Goal: Navigation & Orientation: Find specific page/section

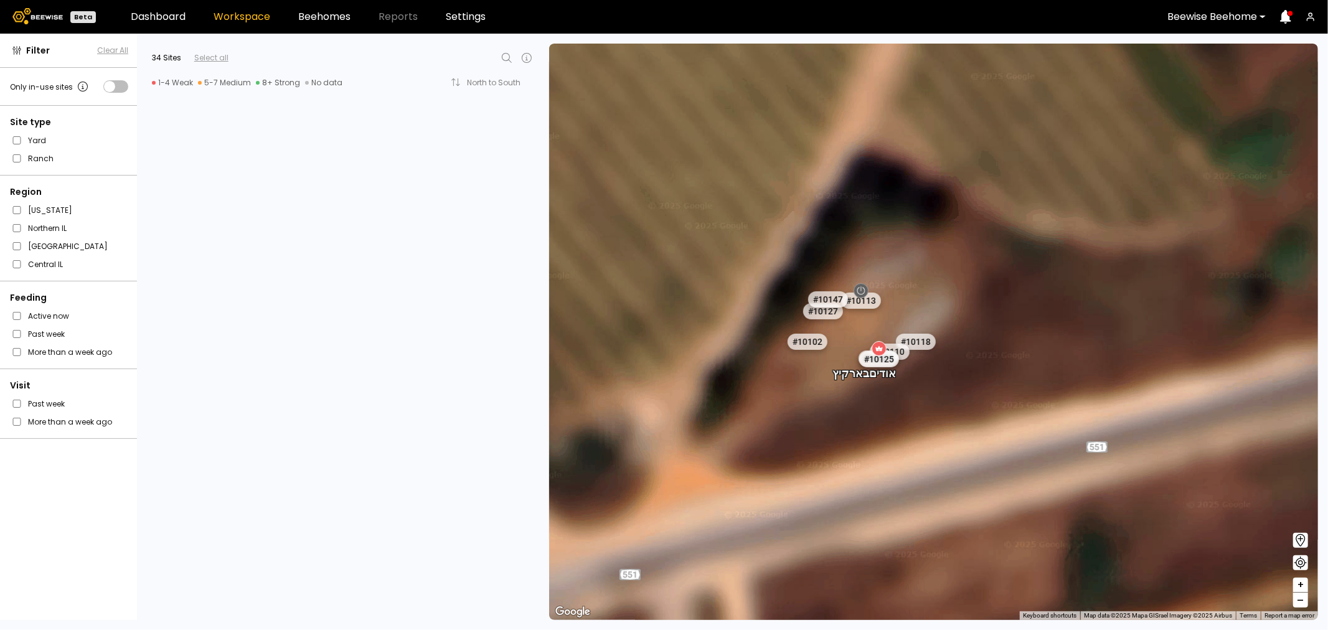
scroll to position [3297, 0]
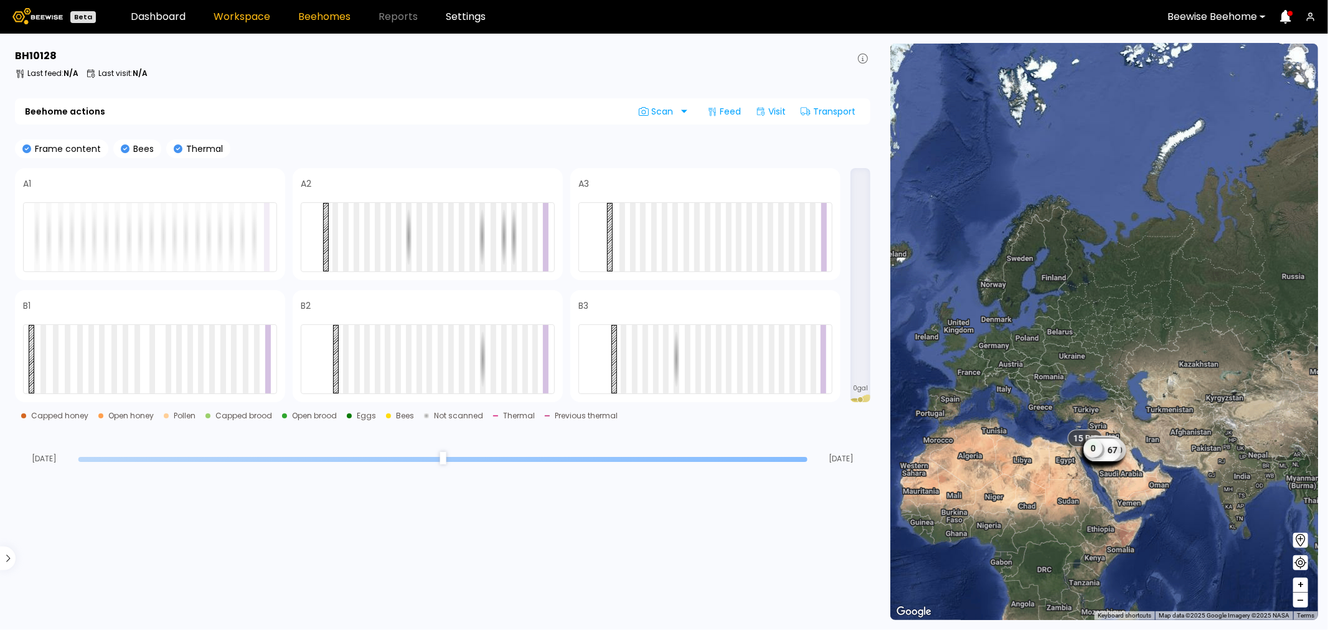
click at [245, 15] on link "Workspace" at bounding box center [242, 17] width 57 height 10
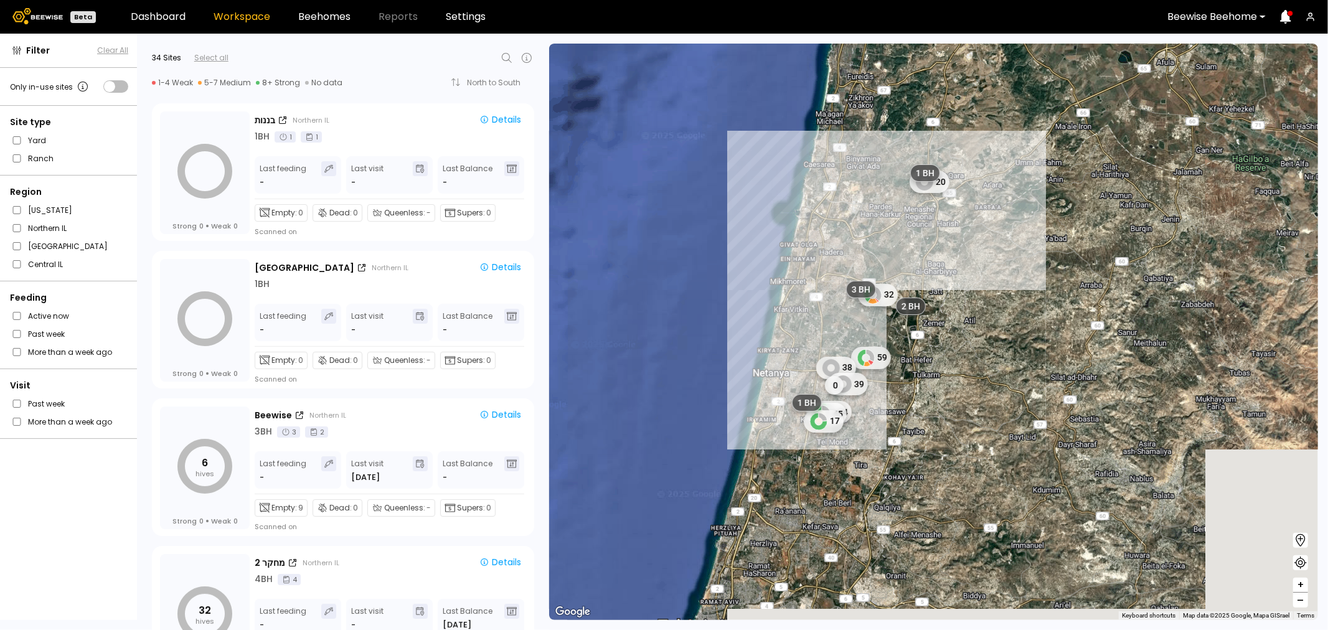
drag, startPoint x: 954, startPoint y: 571, endPoint x: 1023, endPoint y: 372, distance: 210.8
click at [1023, 374] on div "5 20 32 59 38 39 0 44 45 17 3 BH 1 BH 1 BH 4 BH 1 BH 3 BH 2 BH" at bounding box center [933, 332] width 769 height 576
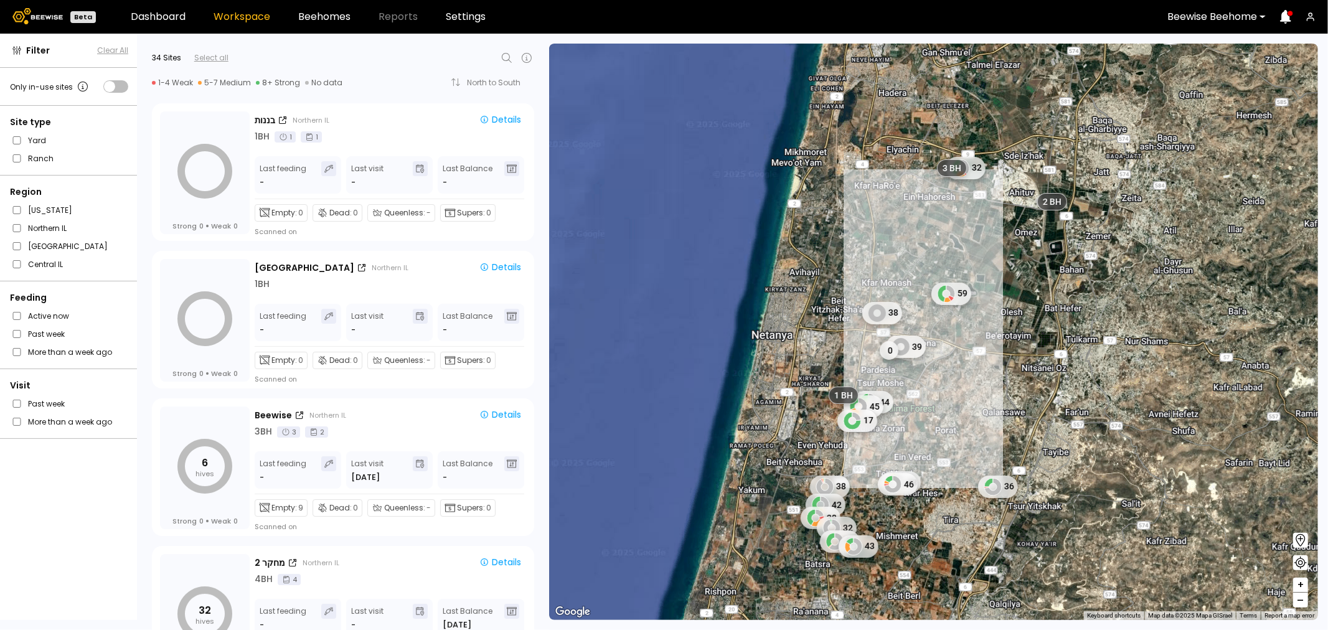
drag, startPoint x: 861, startPoint y: 369, endPoint x: 1114, endPoint y: 333, distance: 255.9
click at [1116, 333] on div "32 59 38 39 0 44 45 17 3 BH 1 BH 1 BH 4 BH 1 BH 3 BH 2 BH 48 46 36 38 42 38 32 …" at bounding box center [933, 332] width 769 height 576
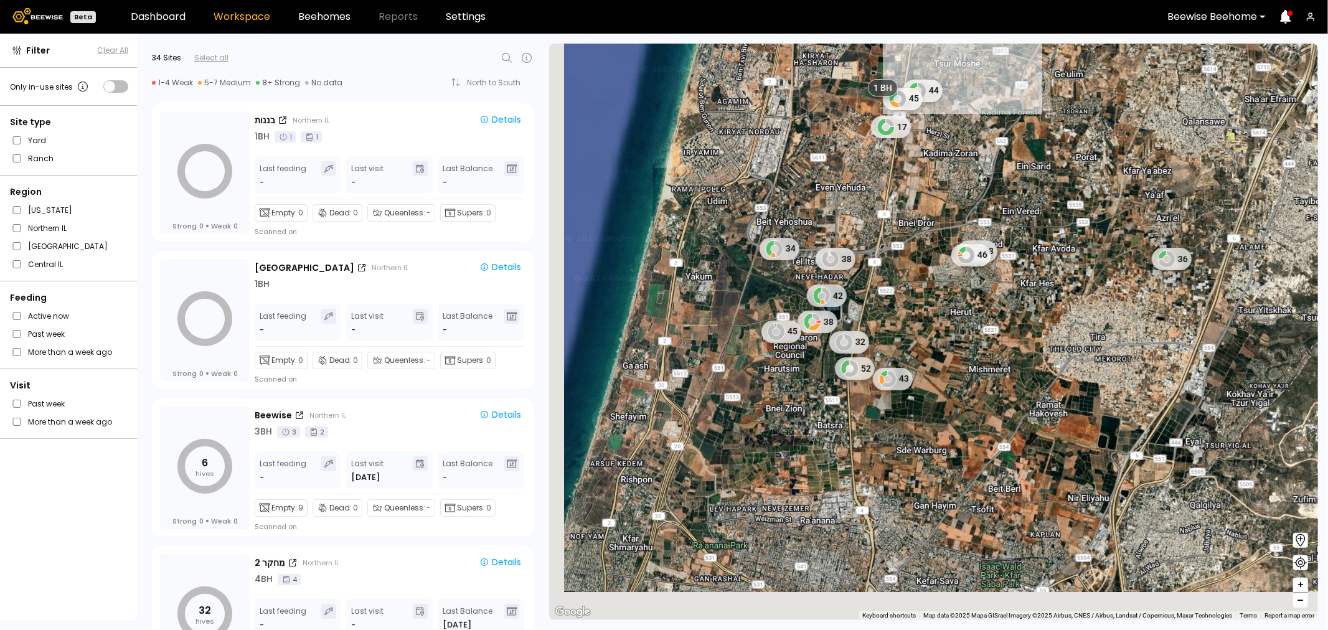
drag, startPoint x: 1068, startPoint y: 394, endPoint x: 1200, endPoint y: 263, distance: 185.3
click at [1200, 263] on div "59 38 39 0 44 45 17 3 BH 1 BH 1 BH 4 BH 1 BH 48 46 36 38 42 38 32 52 43 34 45 2…" at bounding box center [933, 332] width 769 height 576
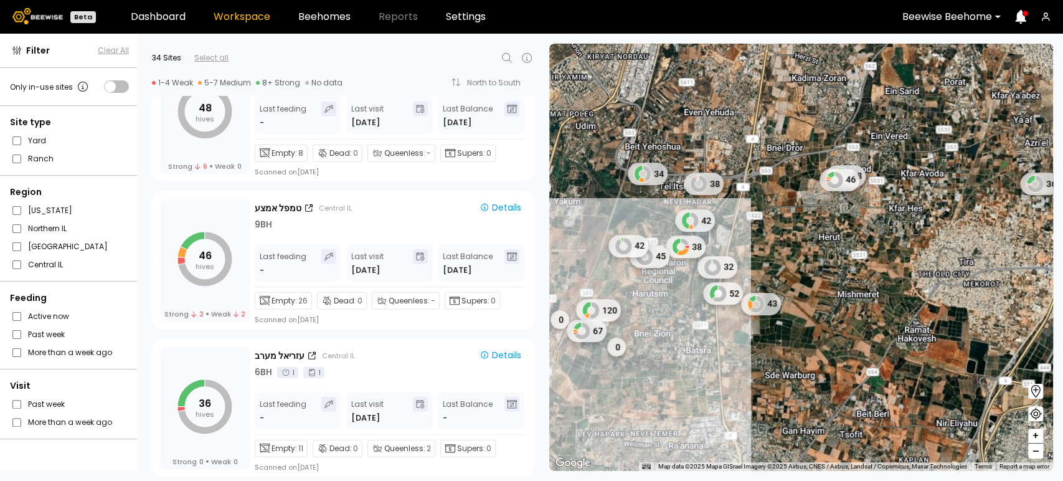
scroll to position [2282, 0]
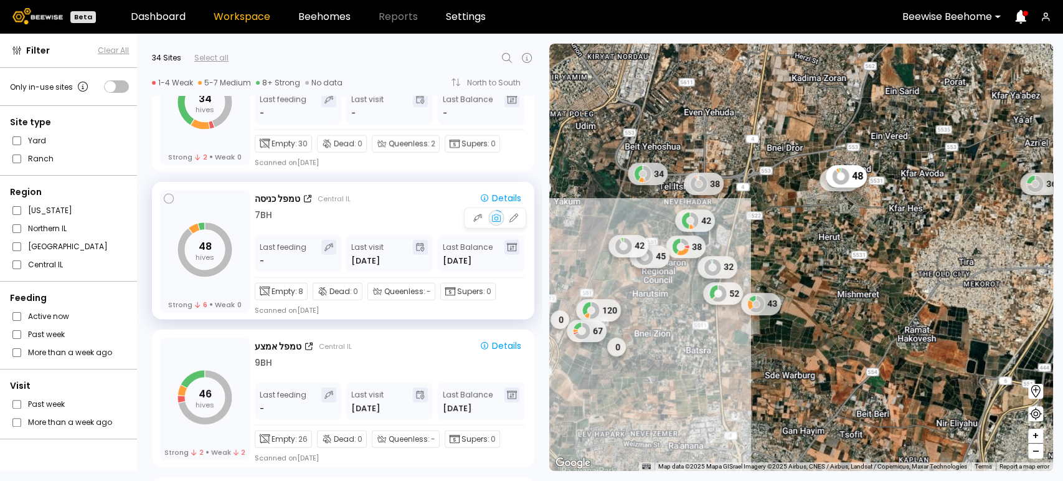
click at [207, 237] on icon "48 hives" at bounding box center [204, 249] width 55 height 55
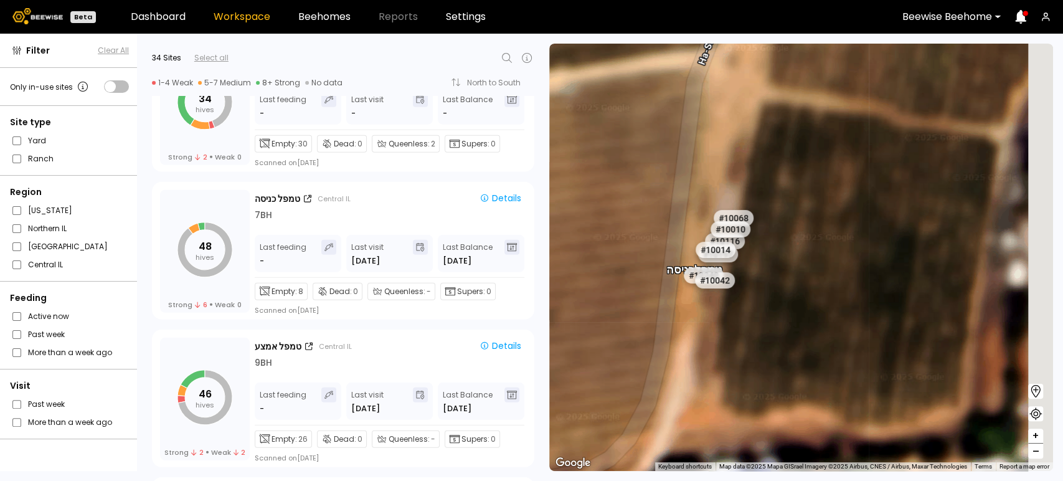
drag, startPoint x: 799, startPoint y: 260, endPoint x: 712, endPoint y: 357, distance: 130.1
click at [713, 357] on div "# 10108 # 10146 # 10154 טמפל כניסה # 10094 # 10111 # 10153 # 10168 # 10047 # 10…" at bounding box center [801, 257] width 504 height 427
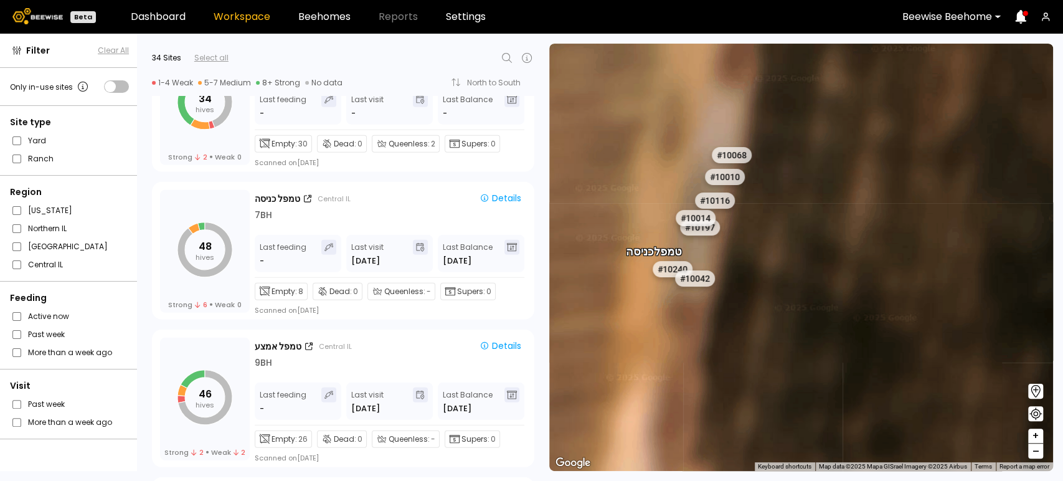
drag, startPoint x: 749, startPoint y: 278, endPoint x: 767, endPoint y: 316, distance: 42.0
click at [767, 316] on div "# 10108 # 10146 # 10154 טמפל כניסה # 10094 # 10111 # 10153 # 10168 # 10047 # 10…" at bounding box center [801, 257] width 504 height 427
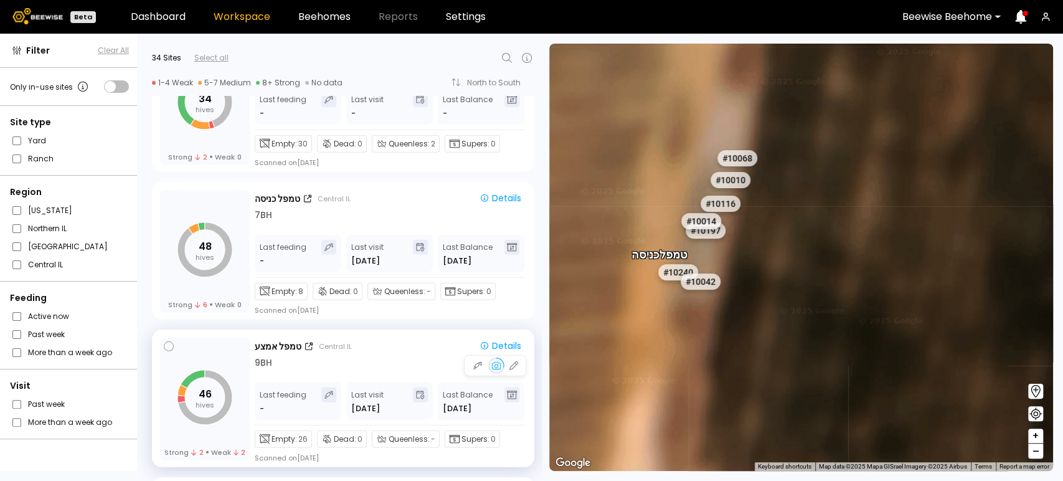
click at [197, 406] on tspan "hives" at bounding box center [204, 405] width 19 height 10
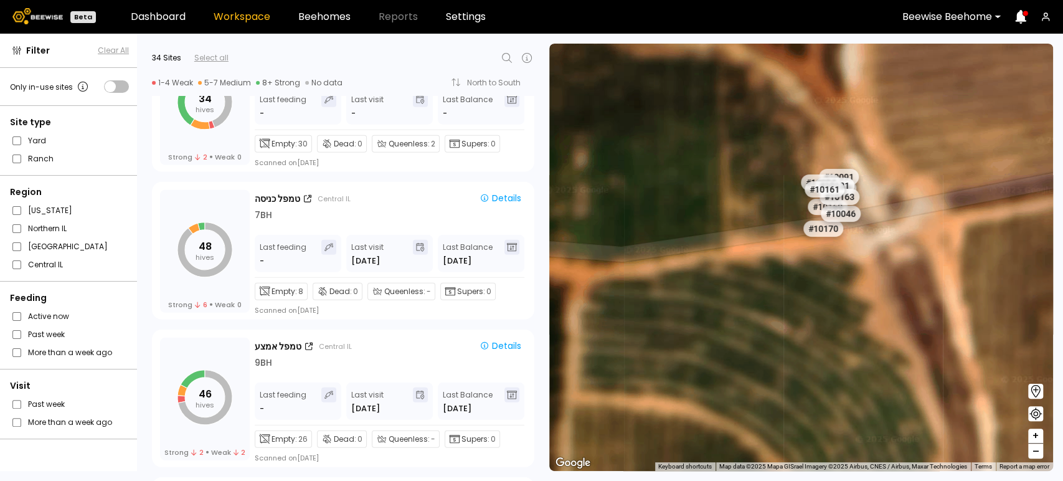
drag, startPoint x: 778, startPoint y: 210, endPoint x: 875, endPoint y: 448, distance: 257.2
click at [875, 448] on div "# 10108 # 10146 # 10154 # 10094 # 10111 # 10153 # 10168 # 10047 # 10056 # 10164…" at bounding box center [801, 257] width 504 height 427
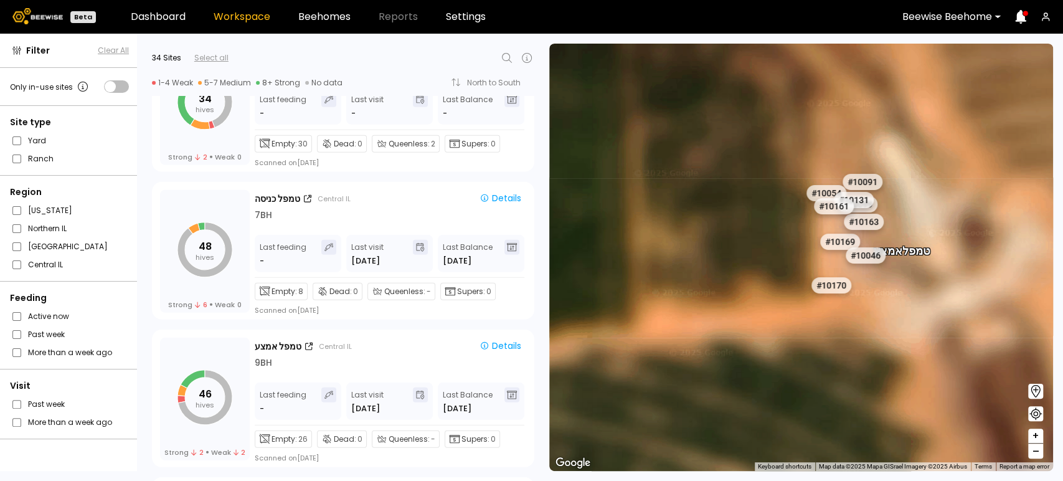
drag, startPoint x: 876, startPoint y: 306, endPoint x: 878, endPoint y: 387, distance: 81.6
click at [878, 387] on div "# 10108 # 10146 # 10154 # 10094 # 10111 # 10153 # 10168 # 10047 # 10056 # 10164…" at bounding box center [801, 257] width 504 height 427
